Goal: Task Accomplishment & Management: Manage account settings

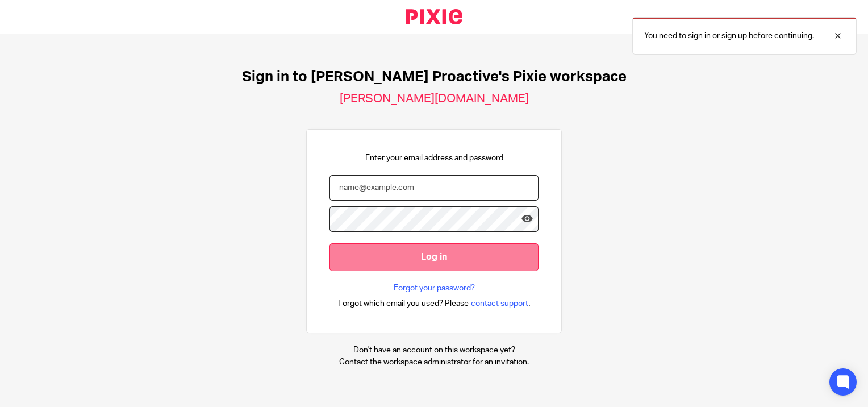
type input "[PERSON_NAME][EMAIL_ADDRESS][PERSON_NAME][DOMAIN_NAME]"
click at [425, 256] on input "Log in" at bounding box center [433, 257] width 209 height 28
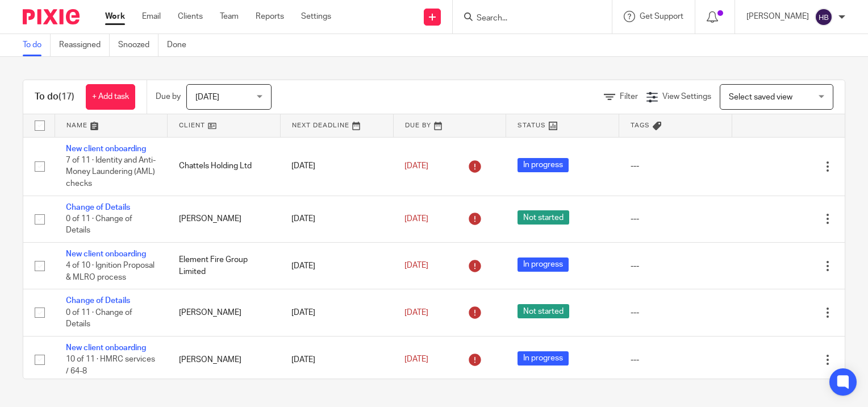
click at [500, 16] on input "Search" at bounding box center [526, 19] width 102 height 10
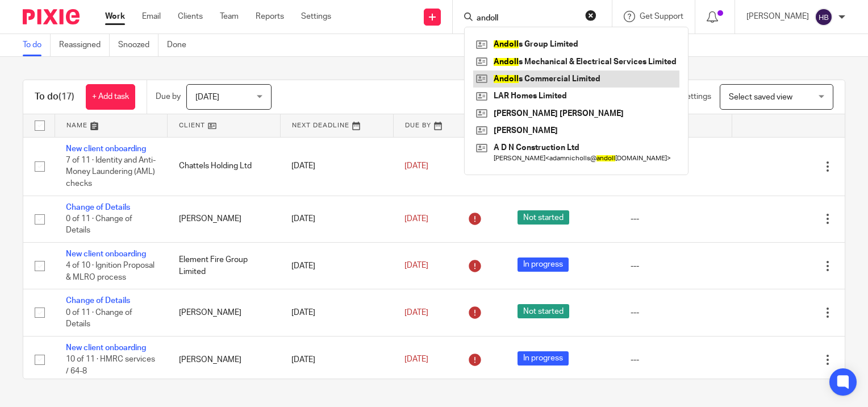
type input "andoll"
click at [541, 78] on link at bounding box center [576, 78] width 206 height 17
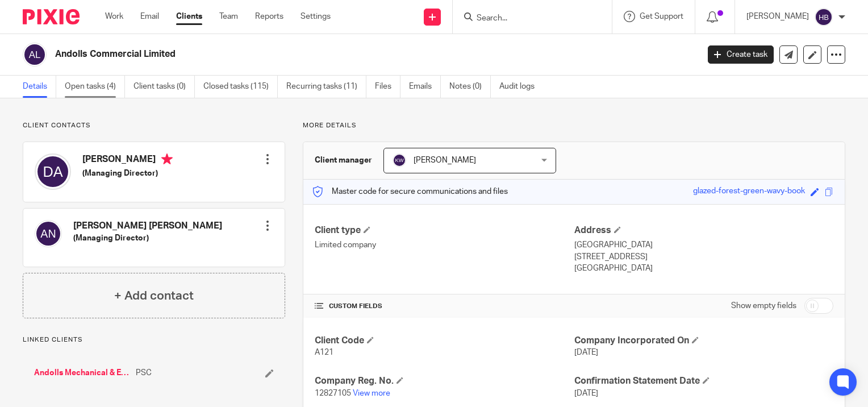
click at [75, 89] on link "Open tasks (4)" at bounding box center [95, 87] width 60 height 22
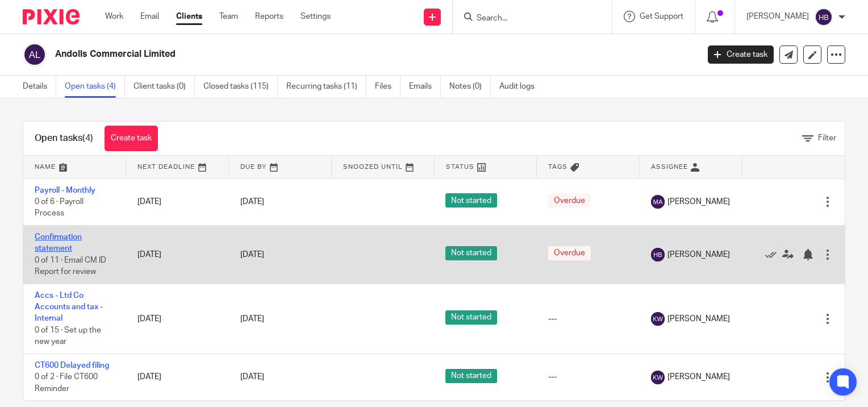
click at [56, 236] on link "Confirmation statement" at bounding box center [58, 242] width 47 height 19
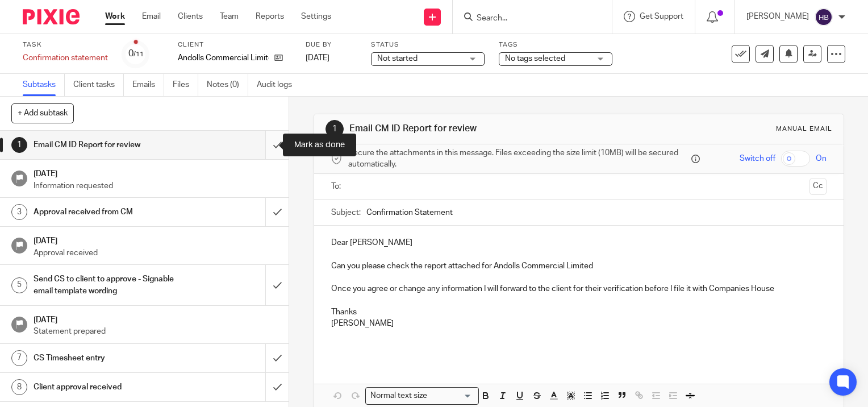
click at [264, 145] on input "submit" at bounding box center [144, 145] width 289 height 28
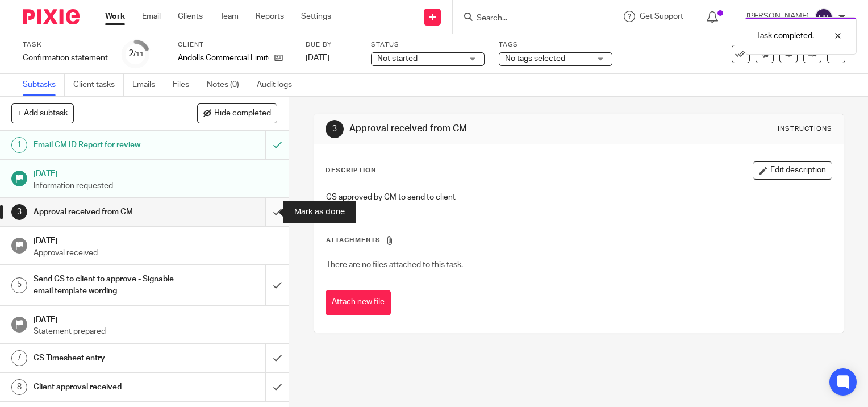
click at [266, 214] on input "submit" at bounding box center [144, 212] width 289 height 28
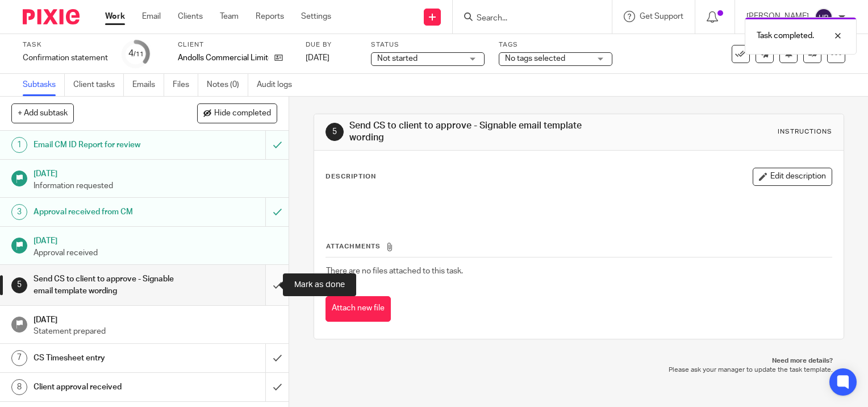
click at [264, 285] on input "submit" at bounding box center [144, 285] width 289 height 40
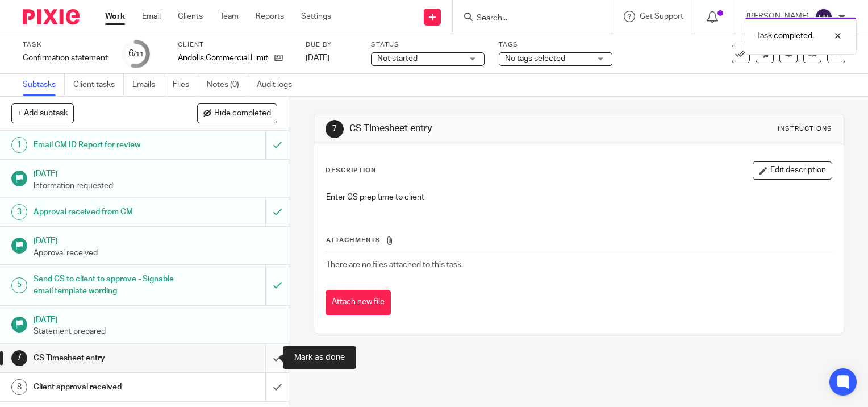
click at [264, 356] on input "submit" at bounding box center [144, 358] width 289 height 28
